Goal: Leave review/rating

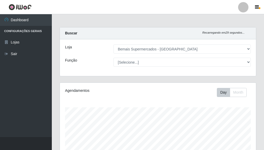
select select "249"
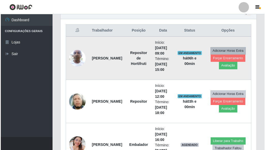
scroll to position [197, 0]
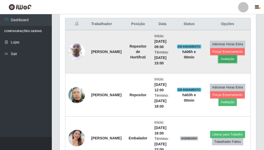
click at [232, 59] on button "Avaliação" at bounding box center [227, 58] width 18 height 7
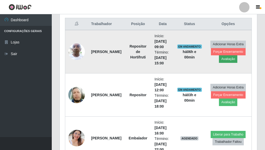
scroll to position [107, 193]
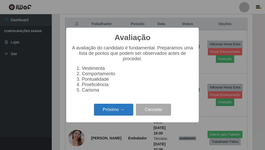
click at [120, 116] on button "Próximo →" at bounding box center [113, 110] width 39 height 12
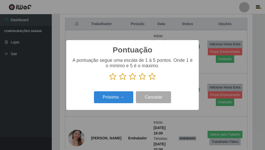
click at [156, 77] on icon at bounding box center [152, 77] width 7 height 8
click at [149, 81] on input "radio" at bounding box center [149, 81] width 0 height 0
click at [122, 90] on div "Pontuação × A pontuação segue uma escala de 1 à 5 pontos. Onde 1 é o mínimo e 5…" at bounding box center [132, 75] width 133 height 70
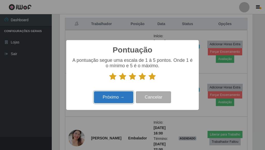
click at [124, 93] on button "Próximo →" at bounding box center [113, 97] width 39 height 12
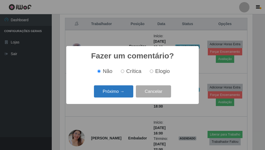
click at [122, 96] on button "Próximo →" at bounding box center [113, 91] width 39 height 12
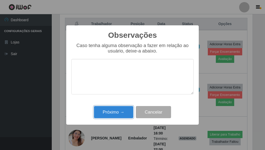
drag, startPoint x: 126, startPoint y: 111, endPoint x: 167, endPoint y: 76, distance: 53.4
click at [126, 110] on button "Próximo →" at bounding box center [113, 112] width 39 height 12
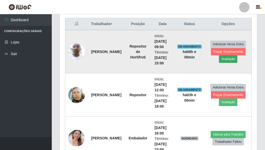
scroll to position [107, 196]
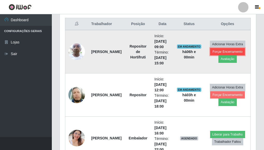
click at [230, 51] on button "Forçar Encerramento" at bounding box center [227, 51] width 35 height 7
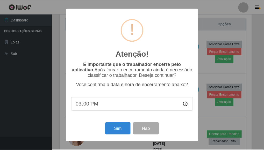
scroll to position [107, 193]
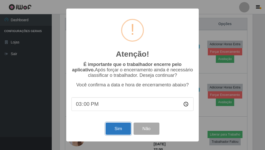
click at [118, 127] on button "Sim" at bounding box center [118, 129] width 25 height 12
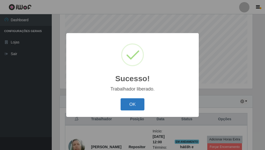
click at [138, 103] on button "OK" at bounding box center [133, 104] width 24 height 12
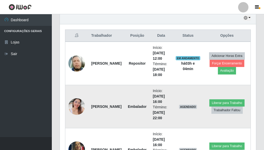
scroll to position [179, 0]
